Goal: Find contact information: Find contact information

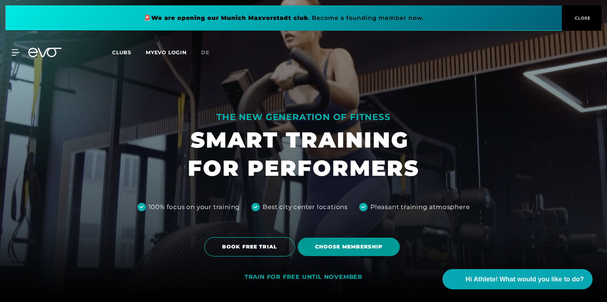
click at [349, 251] on span "Choose membership" at bounding box center [348, 247] width 67 height 8
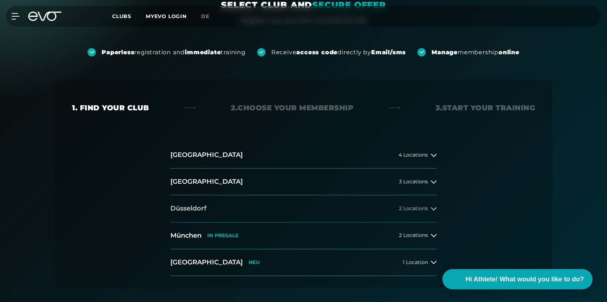
scroll to position [91, 0]
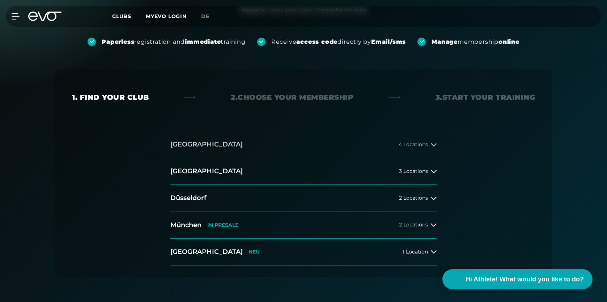
click at [412, 150] on button "[GEOGRAPHIC_DATA] 4 Locations" at bounding box center [303, 144] width 266 height 27
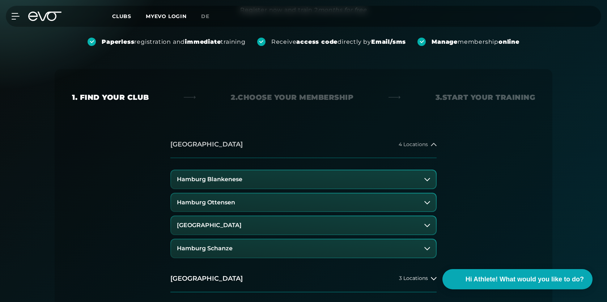
click at [421, 147] on span "4 Locations" at bounding box center [413, 144] width 29 height 5
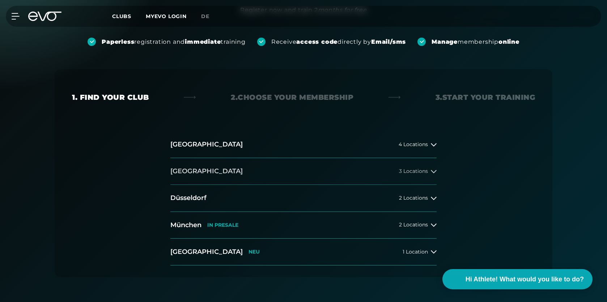
click at [421, 175] on button "[GEOGRAPHIC_DATA] 3 Locations" at bounding box center [303, 171] width 266 height 27
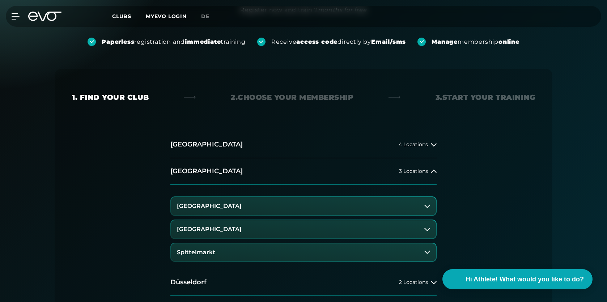
click at [425, 202] on button "[GEOGRAPHIC_DATA]" at bounding box center [303, 206] width 265 height 18
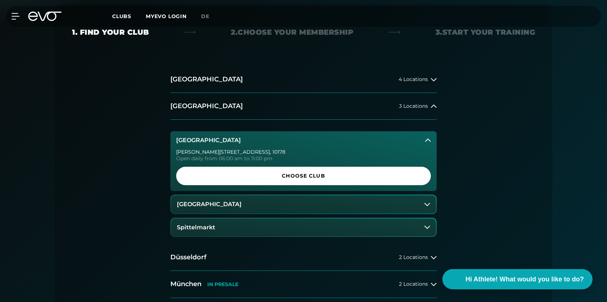
scroll to position [156, 0]
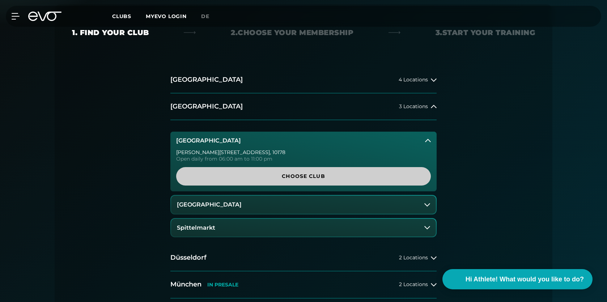
click at [343, 177] on span "Choose Club" at bounding box center [304, 177] width 220 height 8
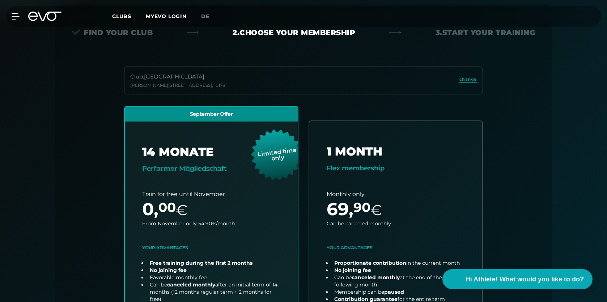
scroll to position [160, 0]
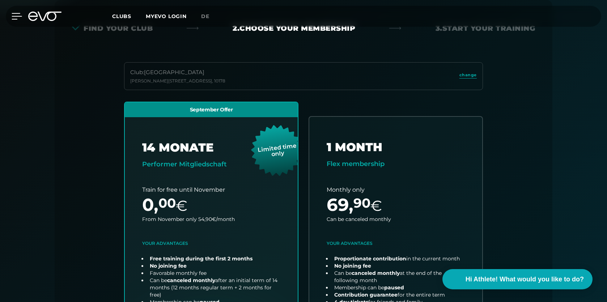
click at [7, 16] on div at bounding box center [11, 16] width 22 height 7
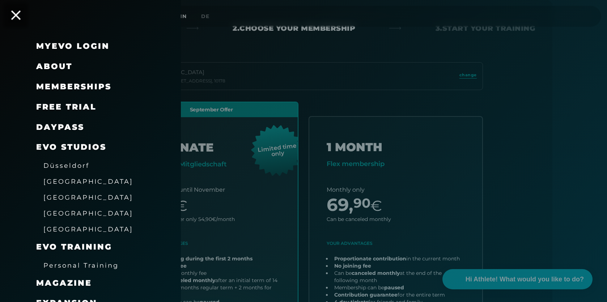
click at [16, 16] on icon at bounding box center [15, 14] width 9 height 9
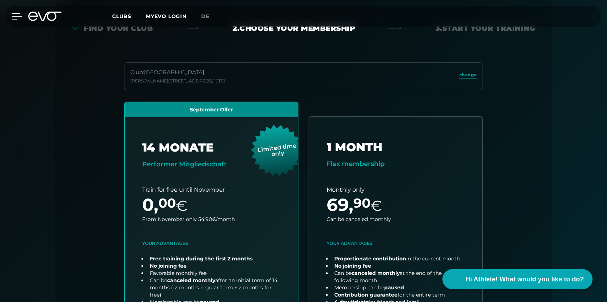
click at [14, 16] on icon at bounding box center [17, 16] width 10 height 7
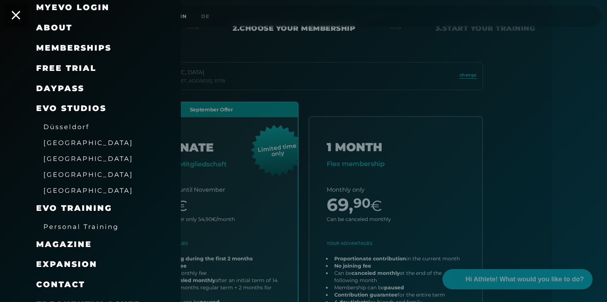
scroll to position [63, 0]
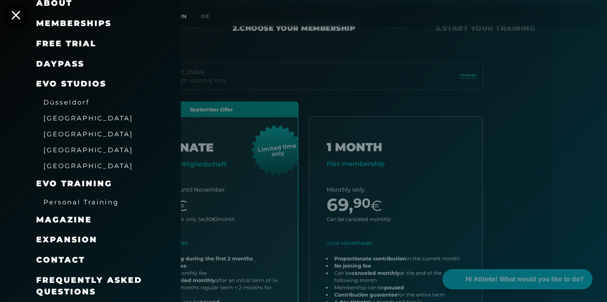
click at [98, 199] on span "Personal Training" at bounding box center [80, 202] width 75 height 8
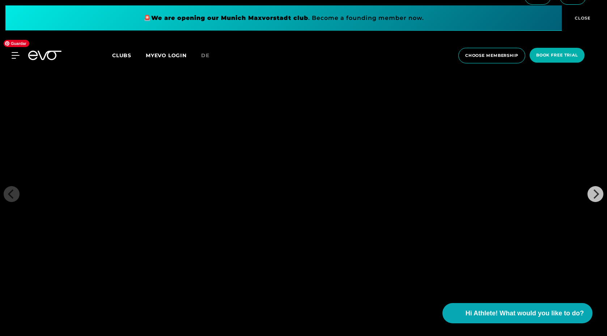
scroll to position [1153, 0]
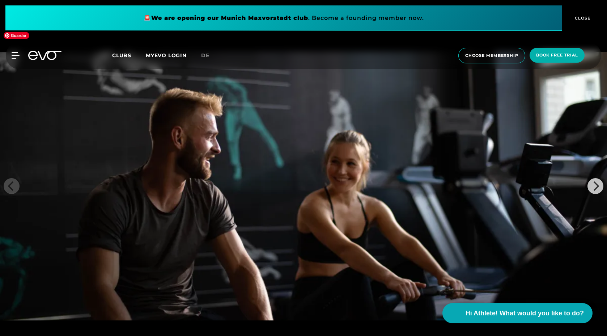
click at [586, 172] on img at bounding box center [303, 186] width 607 height 268
click at [600, 181] on icon "Next" at bounding box center [595, 185] width 9 height 9
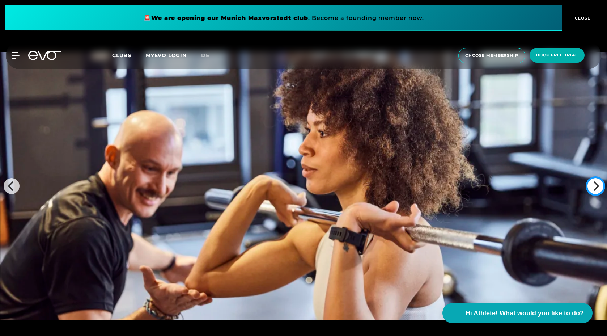
click at [600, 181] on icon "Next" at bounding box center [595, 185] width 9 height 9
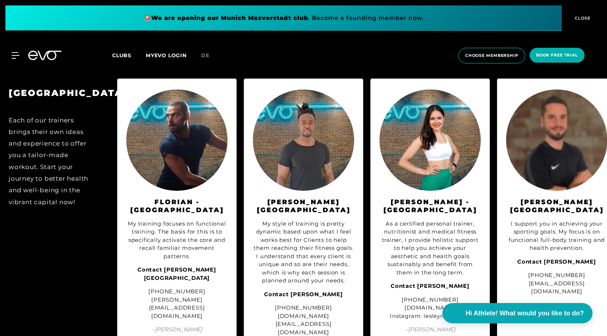
scroll to position [764, 0]
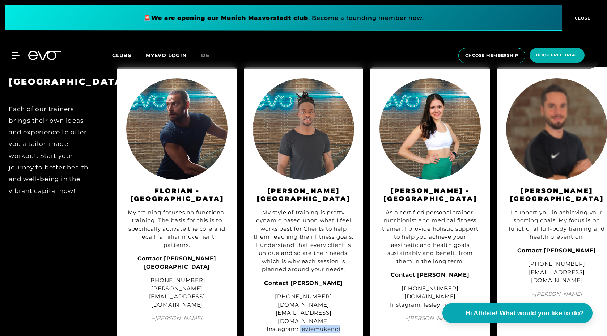
drag, startPoint x: 301, startPoint y: 305, endPoint x: 344, endPoint y: 303, distance: 43.1
click at [344, 302] on div "[PHONE_NUMBER] [DOMAIN_NAME][EMAIL_ADDRESS][DOMAIN_NAME] Instagram: leviemukendi" at bounding box center [303, 312] width 101 height 41
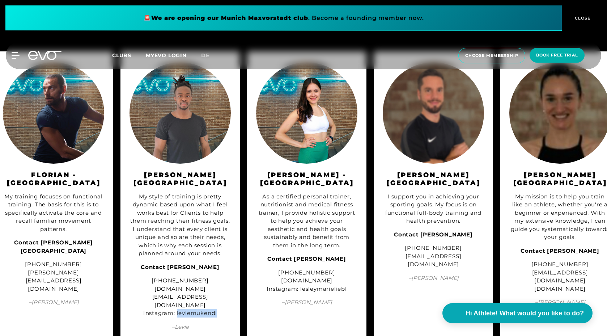
scroll to position [0, 136]
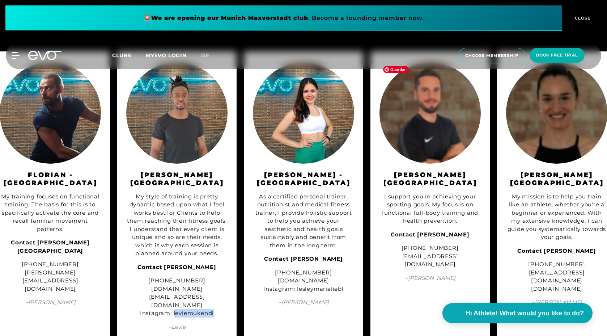
click at [437, 126] on img at bounding box center [430, 112] width 101 height 101
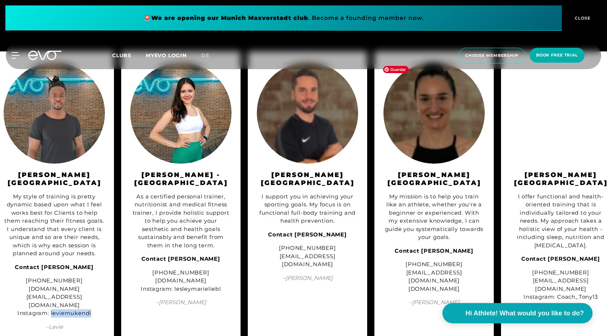
scroll to position [0, 263]
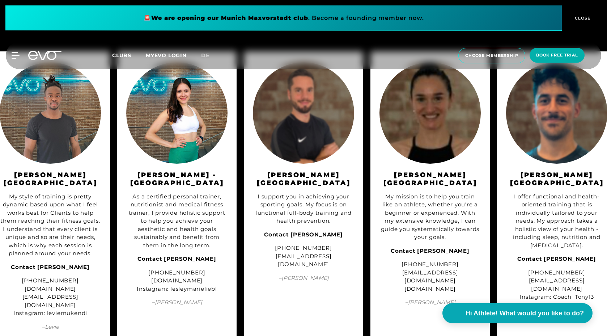
click at [443, 271] on div "[PHONE_NUMBER] [EMAIL_ADDRESS][DOMAIN_NAME] [DOMAIN_NAME]" at bounding box center [430, 276] width 101 height 33
copy div "[DOMAIN_NAME]"
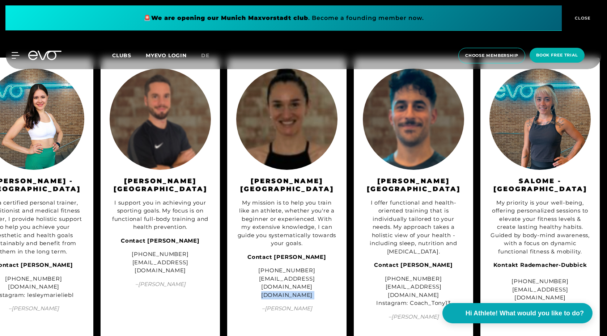
scroll to position [769, 0]
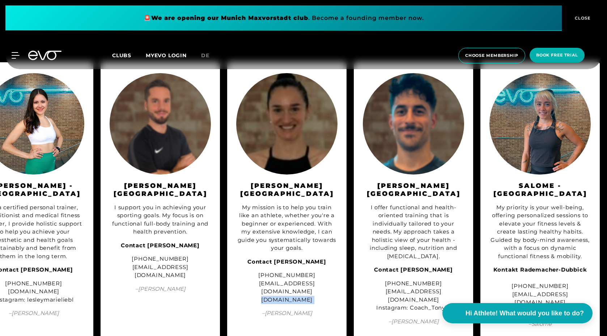
scroll to position [160, 0]
